Goal: Task Accomplishment & Management: Use online tool/utility

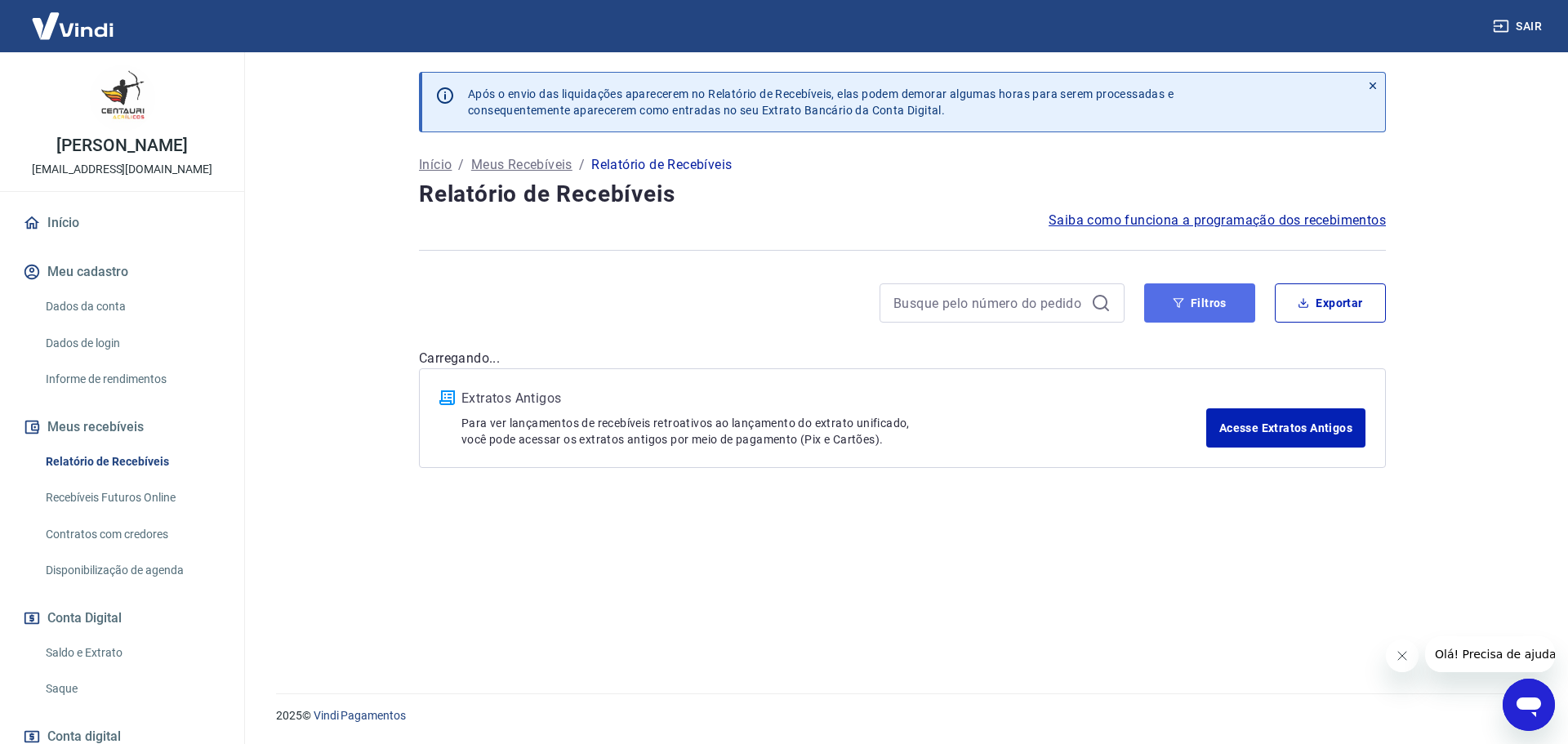
click at [1191, 305] on button "Filtros" at bounding box center [1199, 302] width 111 height 39
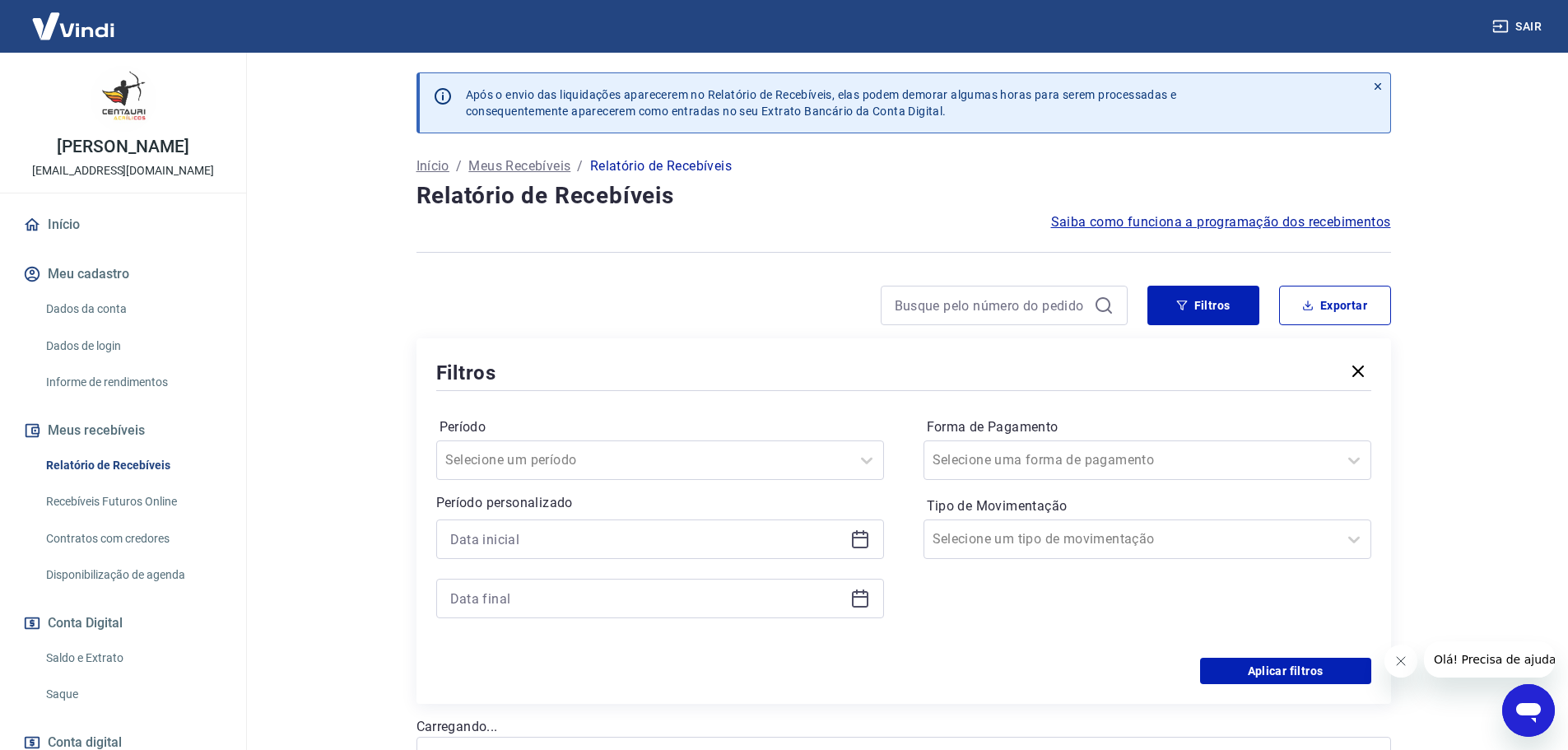
click at [863, 537] on icon at bounding box center [860, 538] width 16 height 2
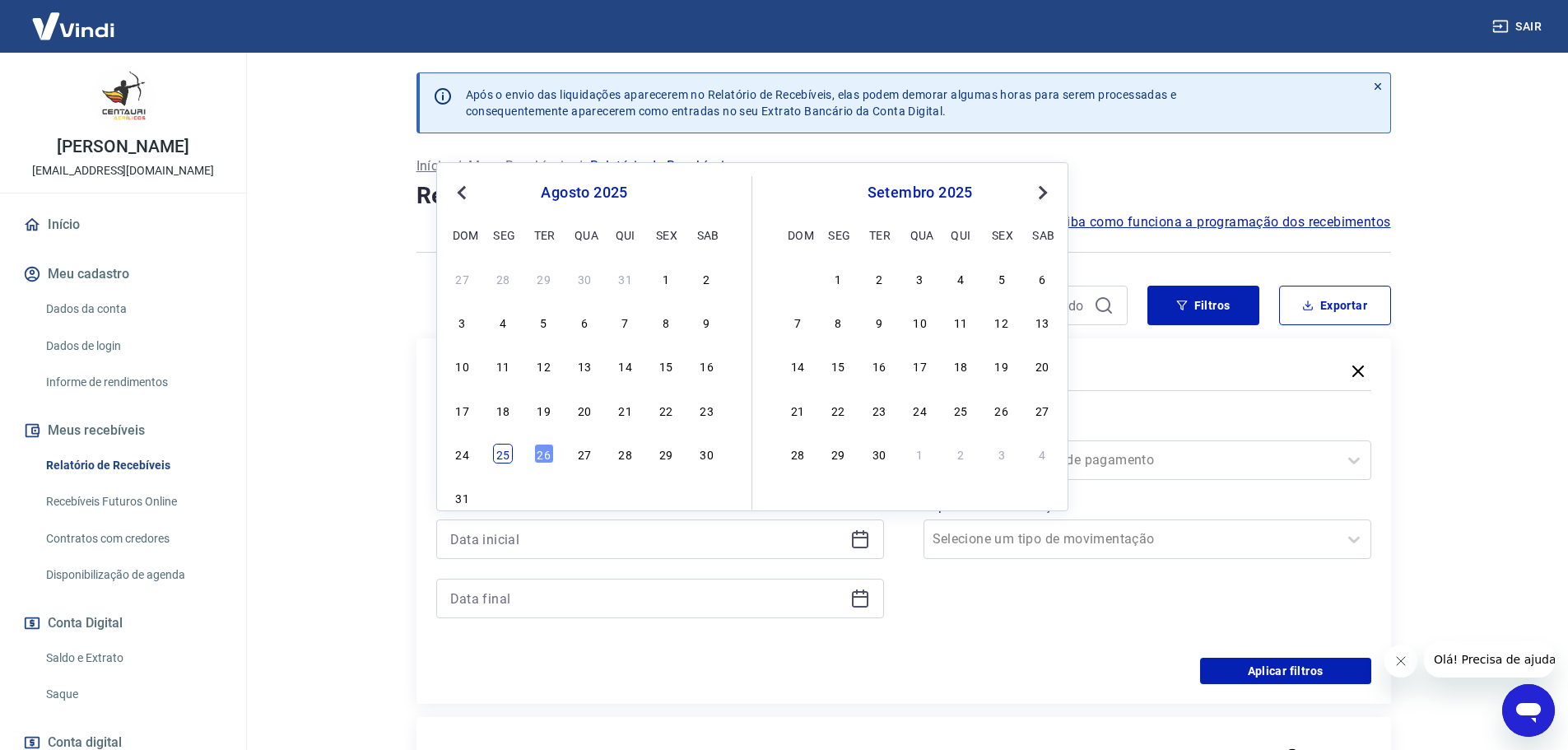
click at [501, 459] on div "25" at bounding box center [503, 453] width 20 height 20
type input "[DATE]"
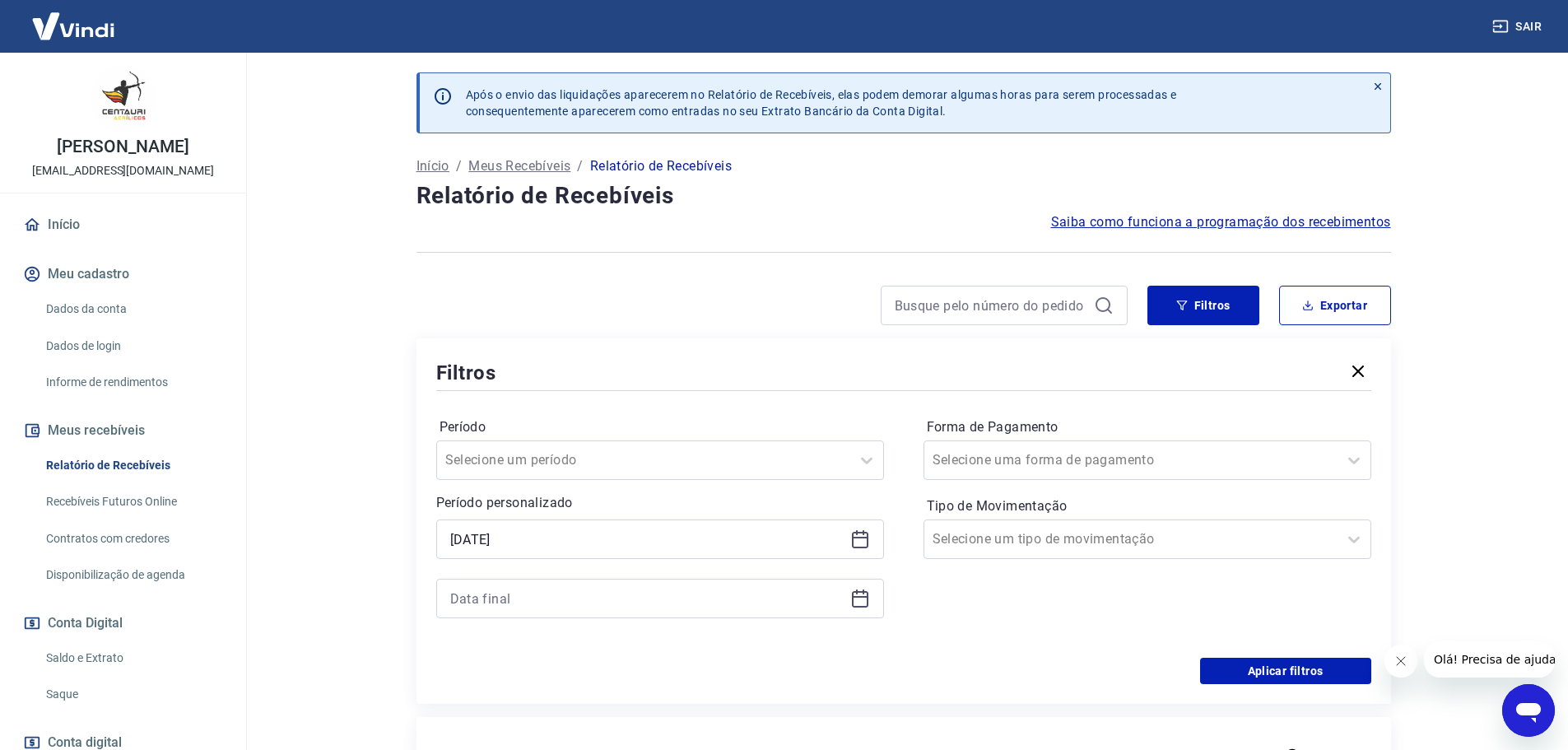
click at [865, 603] on icon at bounding box center [860, 599] width 20 height 20
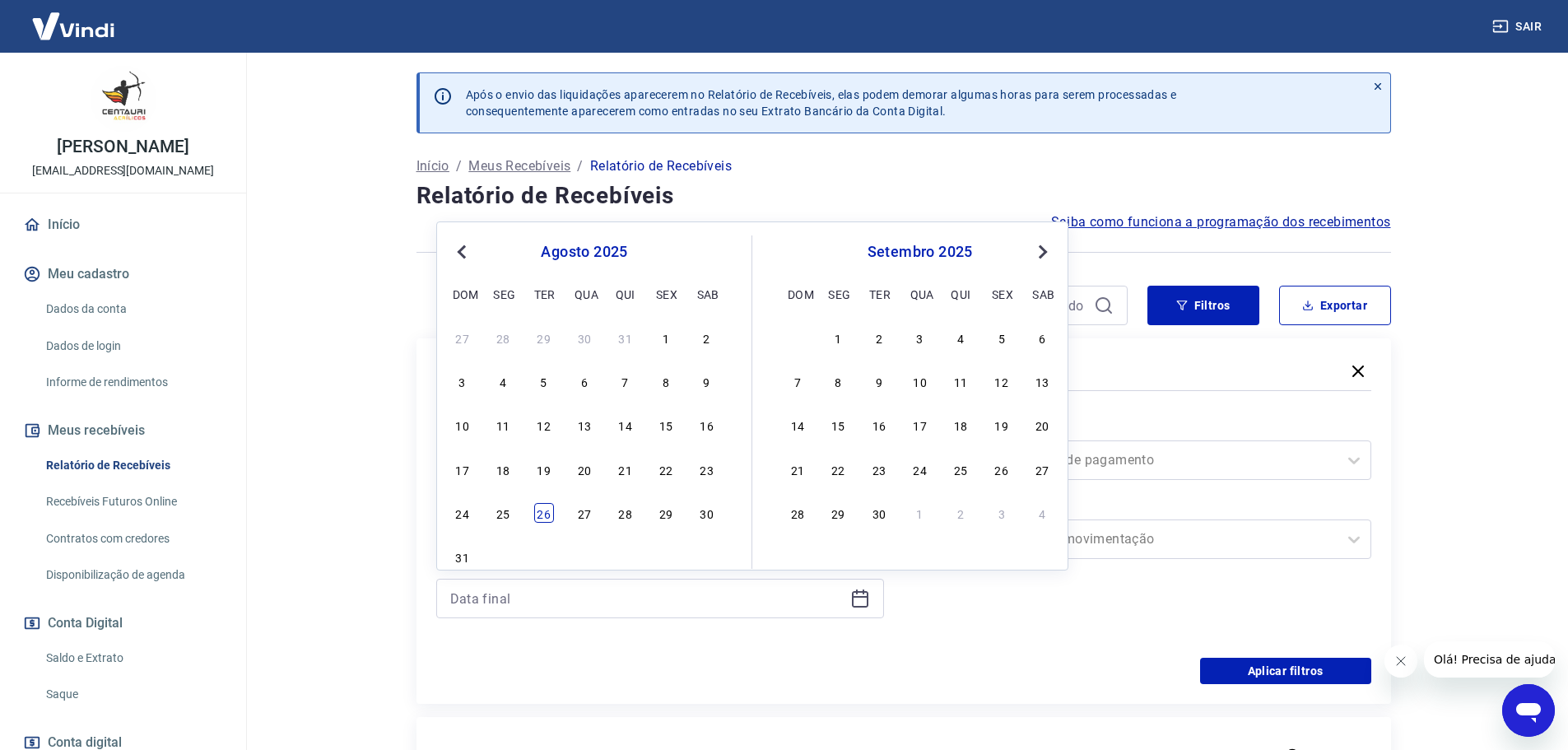
click at [541, 512] on div "26" at bounding box center [544, 513] width 20 height 20
type input "[DATE]"
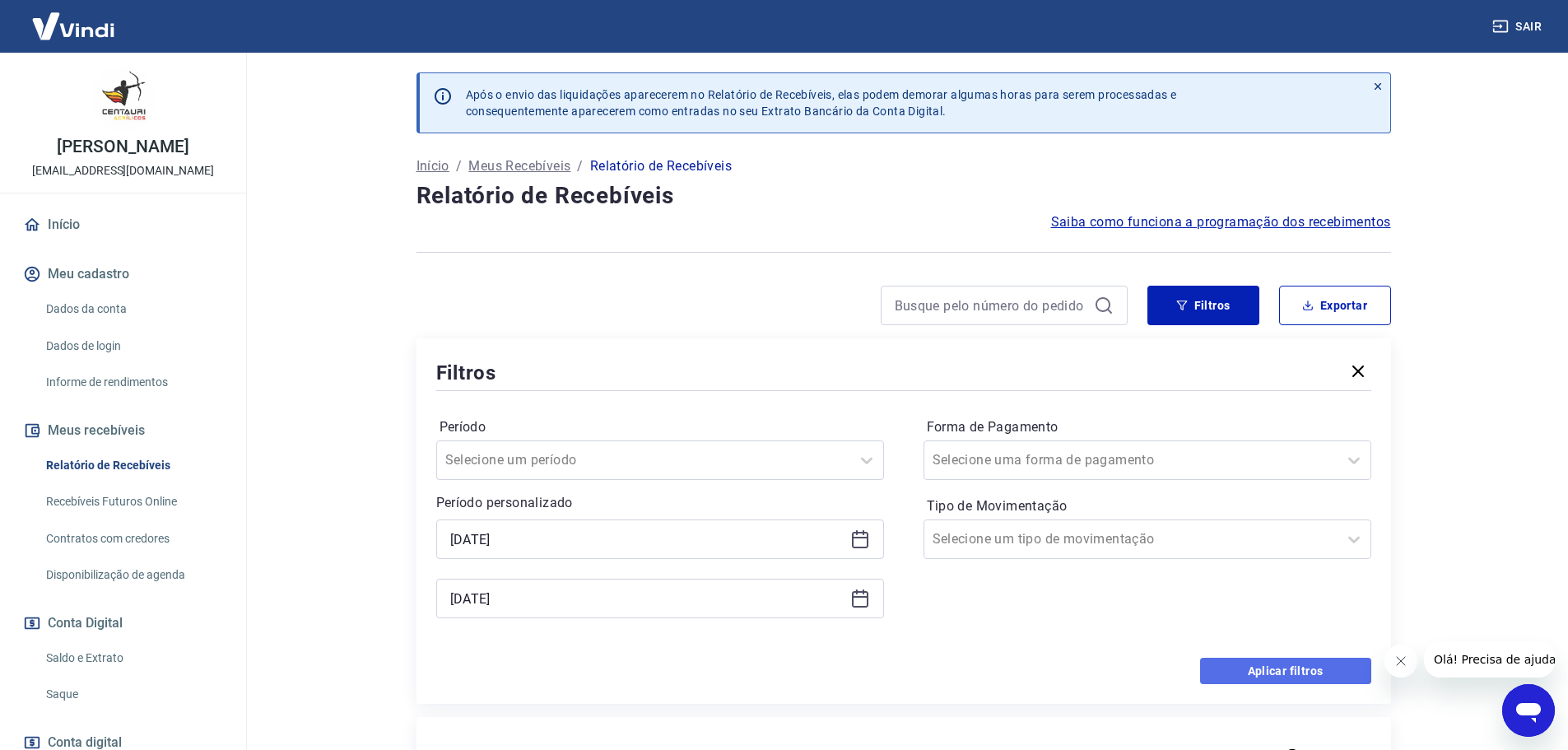
click at [1260, 671] on button "Aplicar filtros" at bounding box center [1286, 671] width 171 height 26
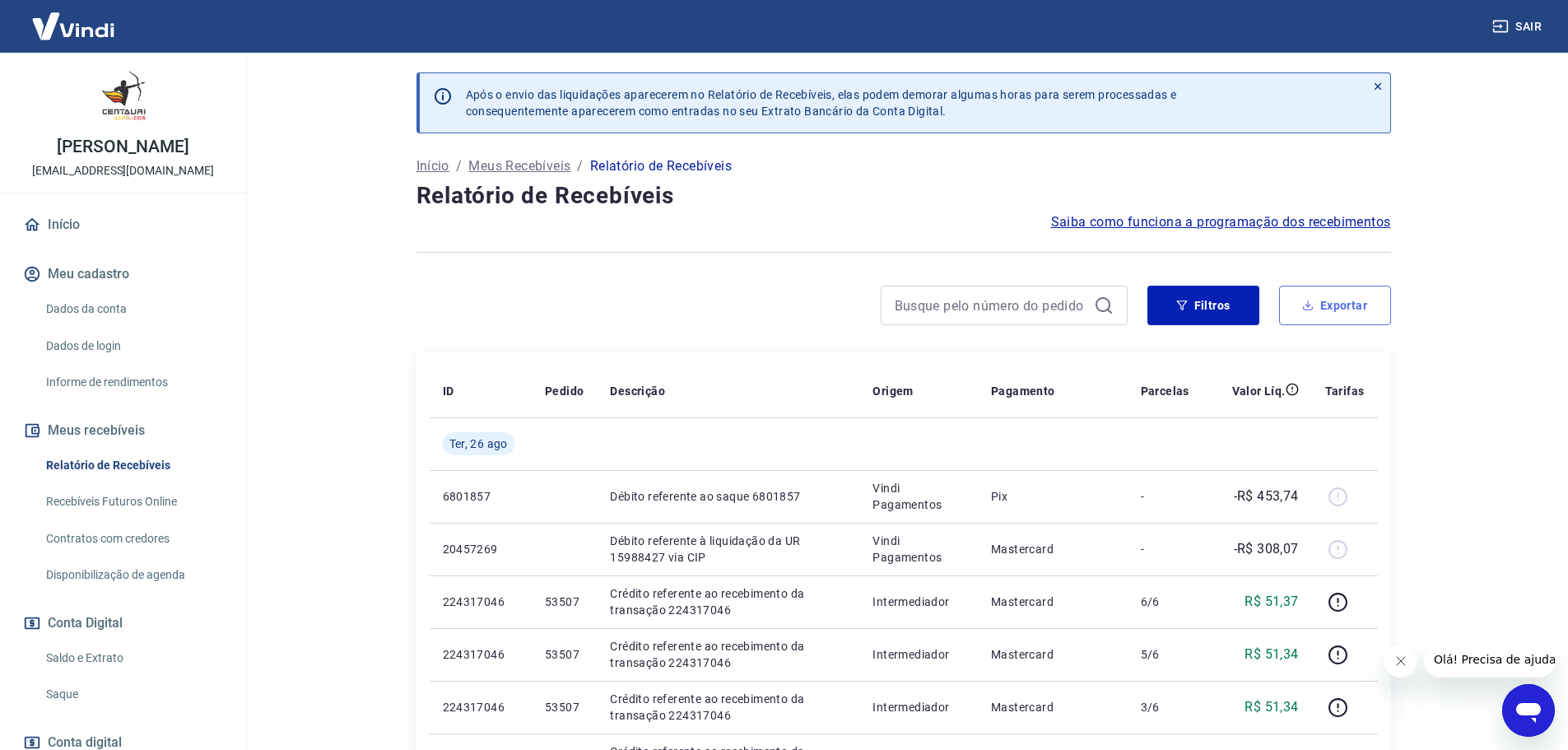
click at [1311, 294] on button "Exportar" at bounding box center [1335, 305] width 112 height 39
type input "[DATE]"
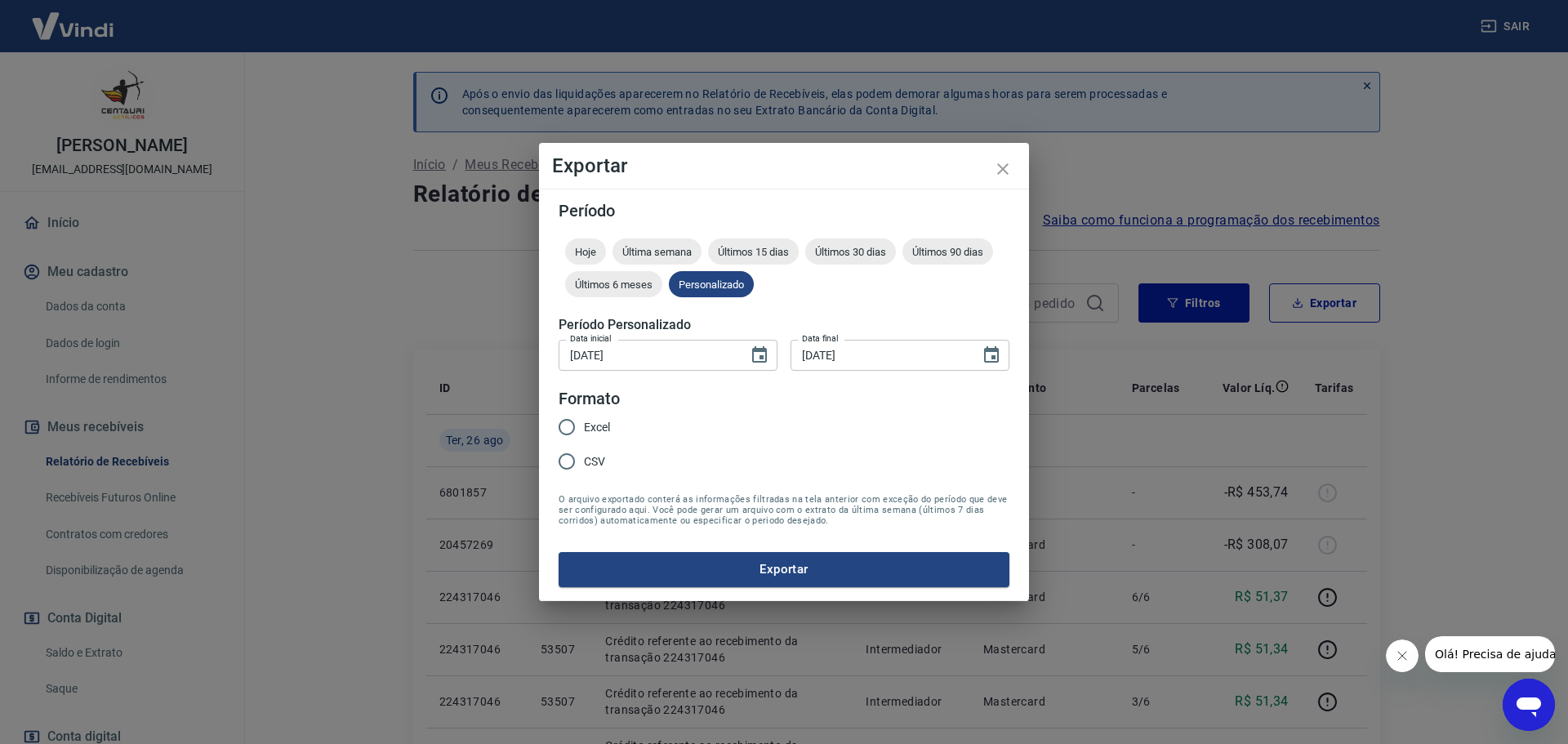
click at [571, 466] on input "CSV" at bounding box center [567, 461] width 34 height 34
radio input "true"
click at [692, 569] on button "Exportar" at bounding box center [784, 569] width 450 height 34
